Goal: Find contact information: Find contact information

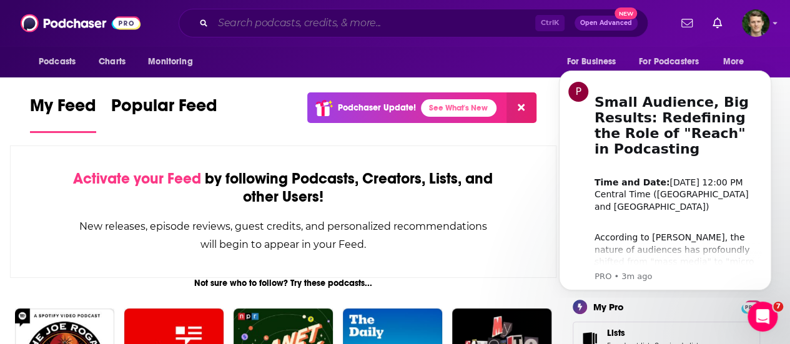
click at [256, 26] on input "Search podcasts, credits, & more..." at bounding box center [374, 23] width 322 height 20
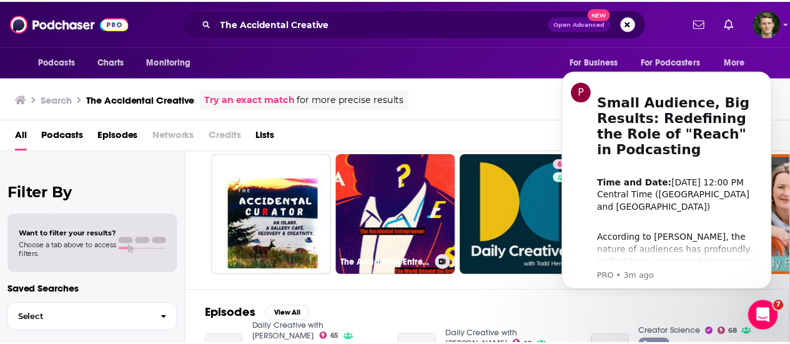
scroll to position [46, 0]
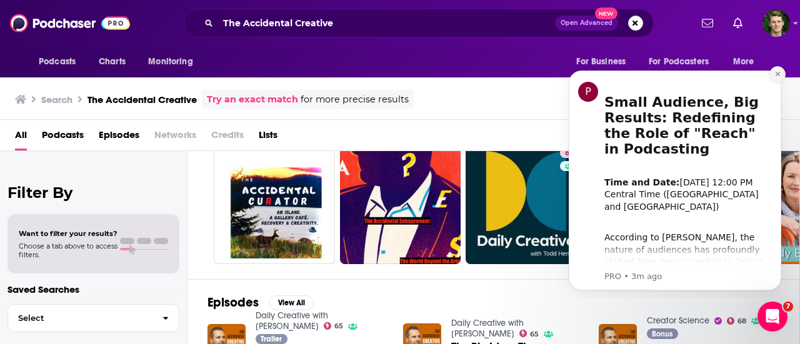
click at [775, 75] on icon "Dismiss notification" at bounding box center [777, 74] width 7 height 7
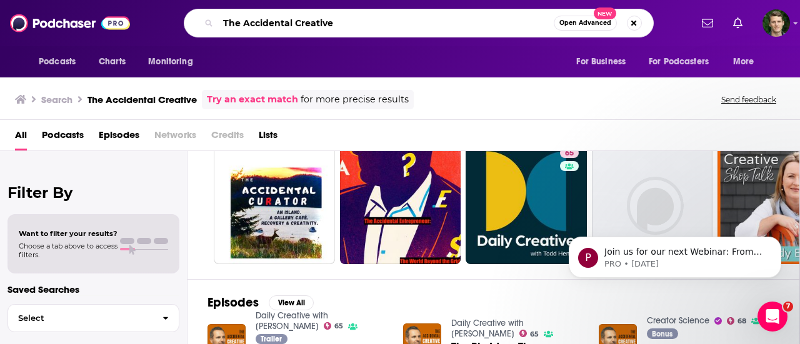
drag, startPoint x: 362, startPoint y: 19, endPoint x: 212, endPoint y: 9, distance: 150.3
click at [212, 9] on div "The Accidental Creative Open Advanced New" at bounding box center [419, 23] width 470 height 29
type input "Blinkist"
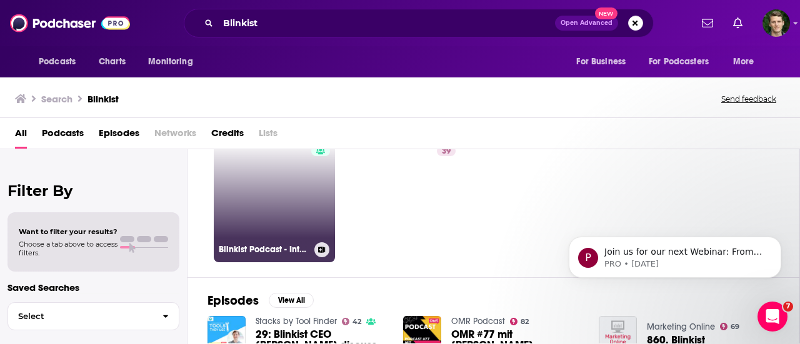
click at [299, 202] on link "Blinkist Podcast - Interviews | Personal Development | Productivity | Business …" at bounding box center [274, 201] width 121 height 121
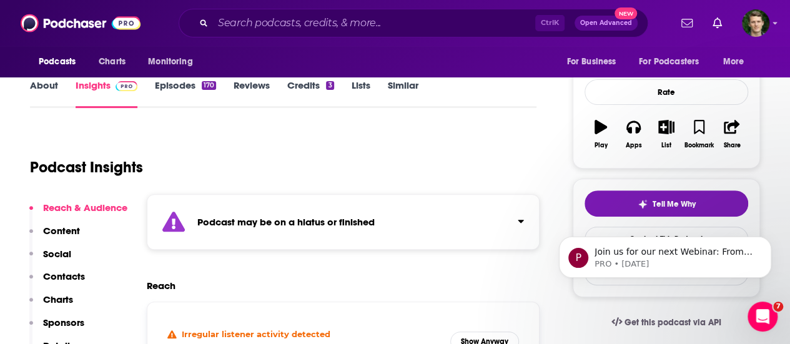
click at [299, 202] on div "Podcast may be on a hiatus or finished" at bounding box center [343, 222] width 393 height 56
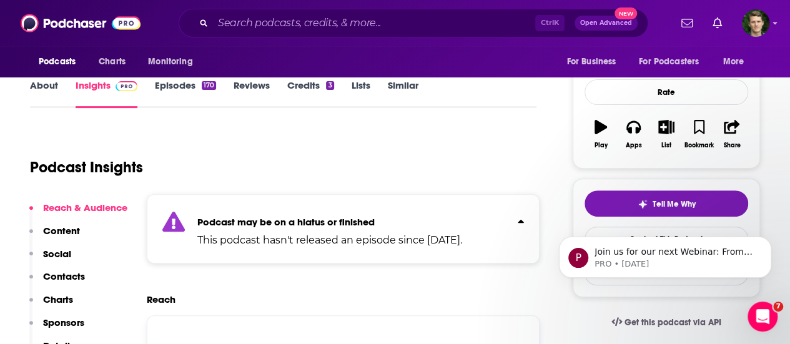
scroll to position [337, 0]
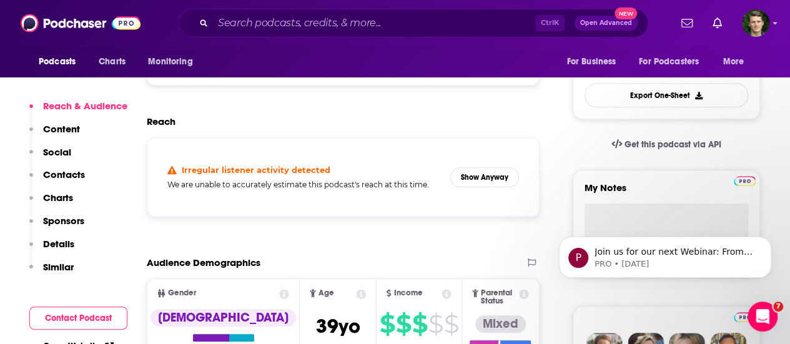
click at [84, 174] on p "Contacts" at bounding box center [64, 175] width 42 height 12
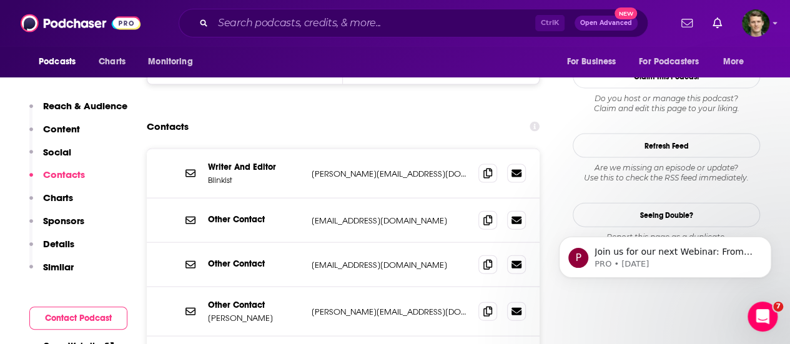
scroll to position [1289, 0]
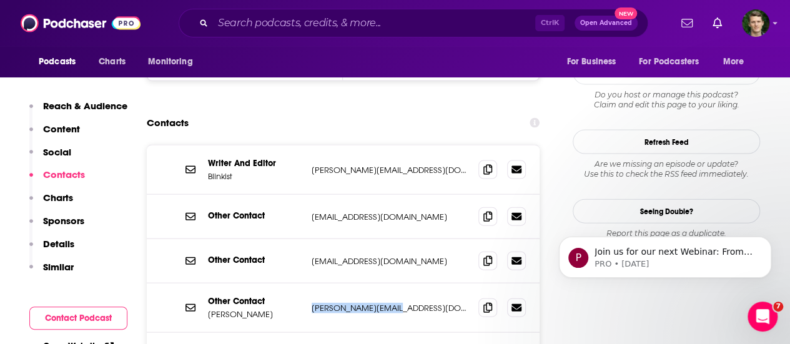
drag, startPoint x: 391, startPoint y: 261, endPoint x: 311, endPoint y: 264, distance: 80.0
click at [311, 284] on div "Other Contact [PERSON_NAME] [PERSON_NAME][EMAIL_ADDRESS][DOMAIN_NAME] [PERSON_N…" at bounding box center [343, 308] width 393 height 49
copy p "[PERSON_NAME][EMAIL_ADDRESS][DOMAIN_NAME]"
